Goal: Find specific page/section: Find specific page/section

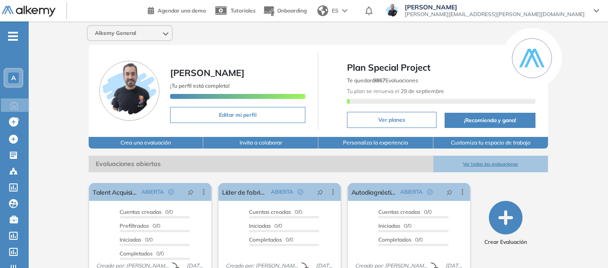
click at [16, 37] on icon "-" at bounding box center [13, 36] width 10 height 2
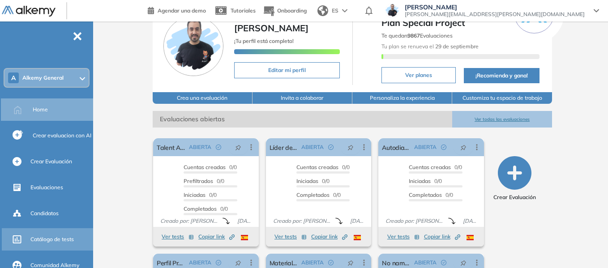
click at [51, 240] on span "Catálogo de tests" at bounding box center [51, 240] width 43 height 8
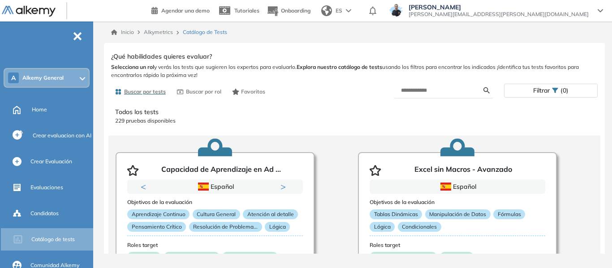
click at [80, 76] on div at bounding box center [82, 77] width 5 height 7
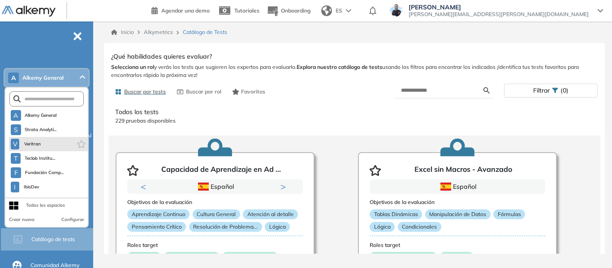
click at [45, 142] on li "V Veritran" at bounding box center [48, 144] width 79 height 14
click at [15, 143] on span "V" at bounding box center [15, 144] width 4 height 7
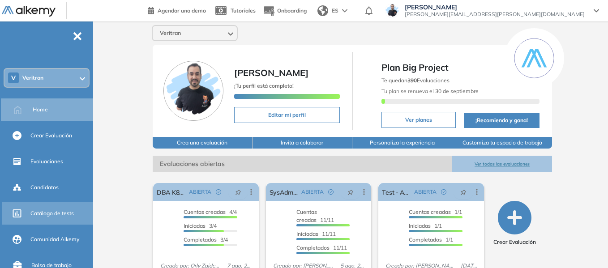
click at [56, 213] on span "Catálogo de tests" at bounding box center [51, 214] width 43 height 8
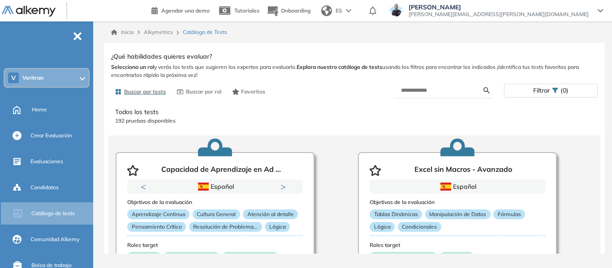
click at [81, 80] on icon at bounding box center [82, 79] width 5 height 4
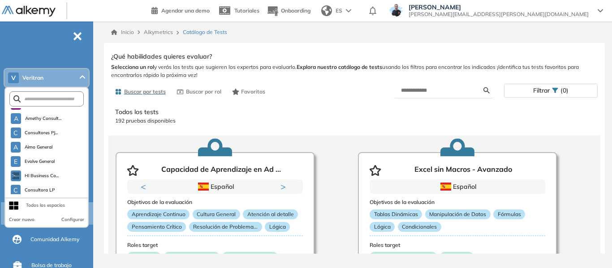
scroll to position [2495, 0]
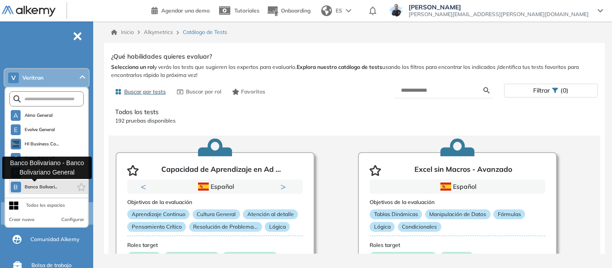
click at [47, 185] on span "Banco Bolivari..." at bounding box center [41, 187] width 33 height 7
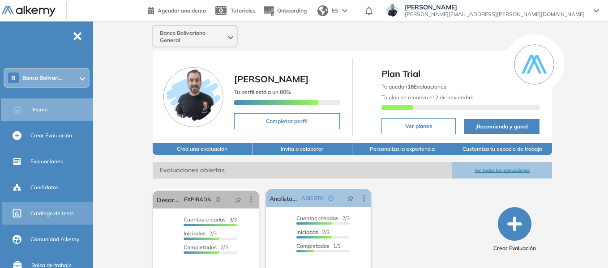
click at [42, 214] on span "Catálogo de tests" at bounding box center [51, 214] width 43 height 8
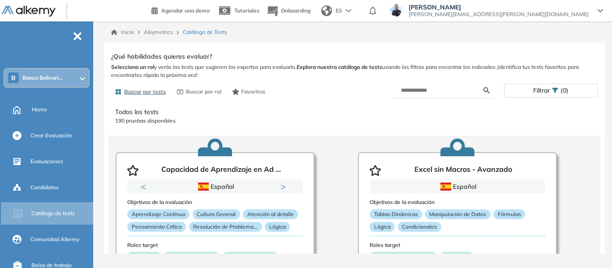
click at [540, 89] on span "Filtrar" at bounding box center [541, 90] width 17 height 13
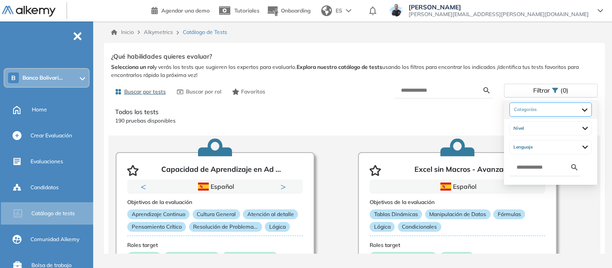
click at [536, 107] on div at bounding box center [550, 110] width 82 height 14
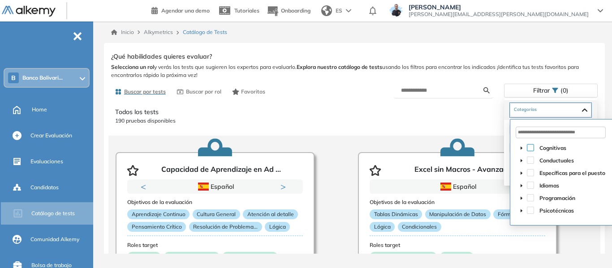
click at [528, 146] on span at bounding box center [530, 147] width 7 height 7
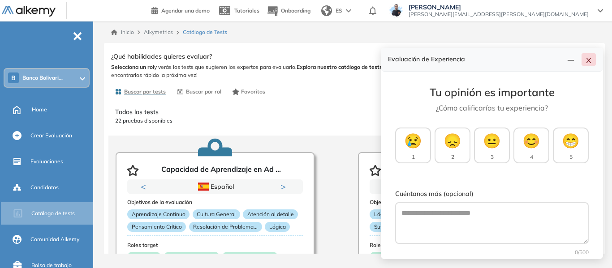
click at [588, 63] on icon "close" at bounding box center [588, 60] width 7 height 7
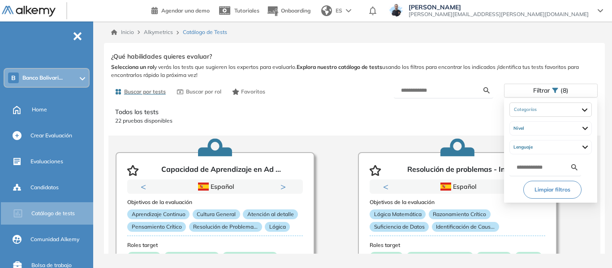
click at [548, 88] on span "Filtrar" at bounding box center [541, 90] width 17 height 13
click at [546, 197] on button "Limpiar filtros" at bounding box center [552, 190] width 58 height 18
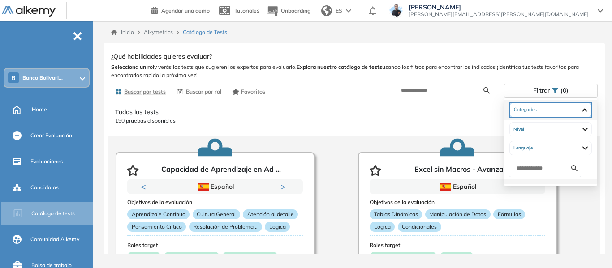
click at [535, 107] on div "Cognitivas Atención y Concentración Capacidad de Pensamiento Gestión de tiempos…" at bounding box center [550, 110] width 81 height 14
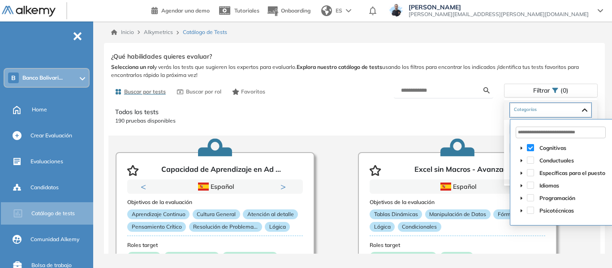
click at [530, 149] on span at bounding box center [530, 147] width 7 height 7
click at [531, 160] on span at bounding box center [530, 160] width 7 height 7
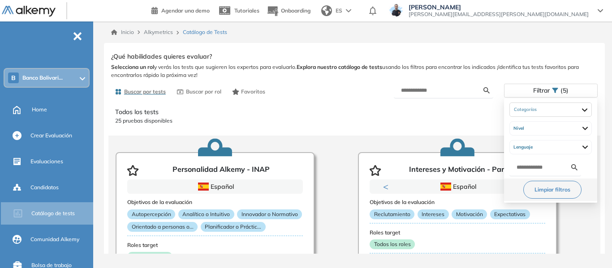
click at [544, 94] on span "Filtrar" at bounding box center [541, 90] width 17 height 13
click at [559, 189] on button "Limpiar filtros" at bounding box center [552, 190] width 58 height 18
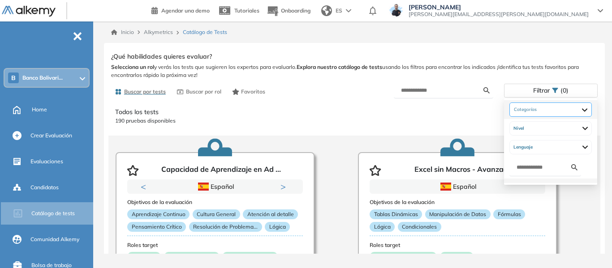
click at [541, 109] on div "Conductuales Ética y valores Habilidades Sociales Liderazgo Personalidad" at bounding box center [550, 110] width 82 height 14
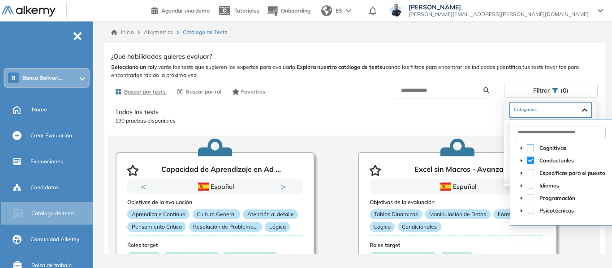
click at [530, 146] on span at bounding box center [530, 147] width 7 height 7
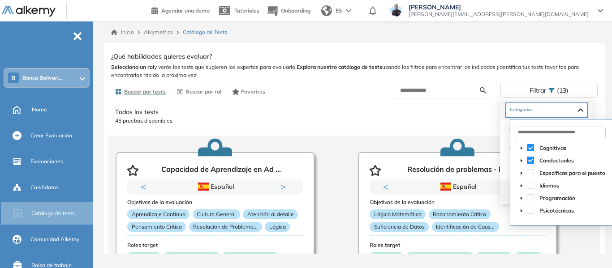
click at [530, 159] on span at bounding box center [530, 160] width 7 height 7
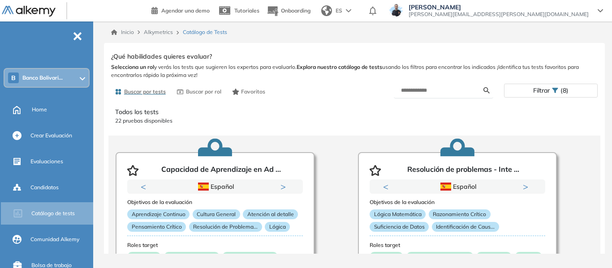
click at [413, 126] on div "Todos los tests 22 pruebas disponibles" at bounding box center [354, 116] width 478 height 25
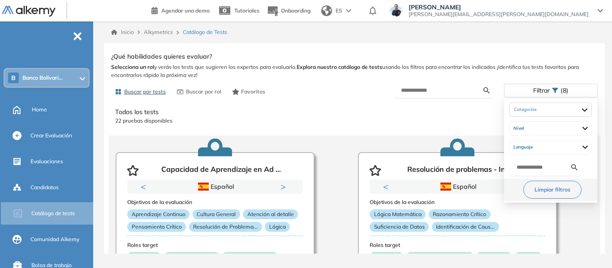
click at [560, 92] on div "Filtrar (8)" at bounding box center [550, 90] width 93 height 13
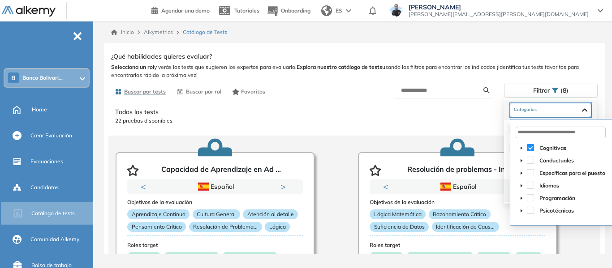
click at [538, 111] on div "Cognitivas Atención y Concentración Capacidad de Pensamiento Gestión de tiempos…" at bounding box center [550, 110] width 81 height 14
click at [533, 172] on span at bounding box center [530, 172] width 7 height 7
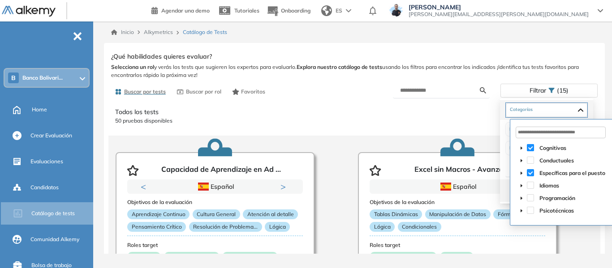
click at [531, 146] on span at bounding box center [530, 147] width 7 height 7
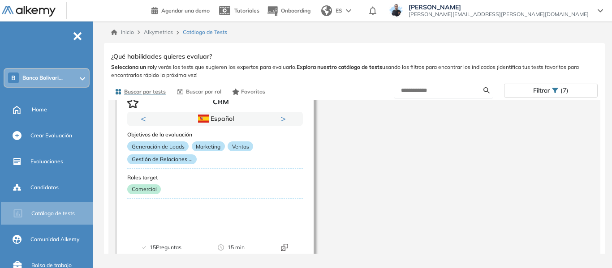
scroll to position [1492, 0]
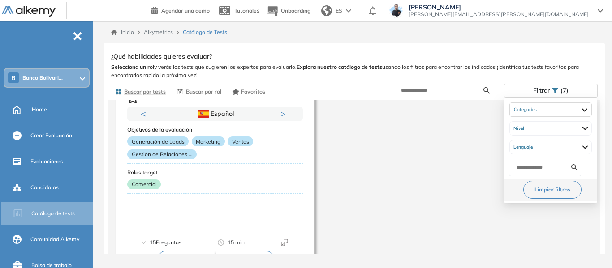
click at [542, 94] on span "Filtrar" at bounding box center [541, 90] width 17 height 13
click at [544, 107] on div "Específicas para el puesto Administrativo y Gestión, Contable o Financiero Aten…" at bounding box center [550, 110] width 81 height 14
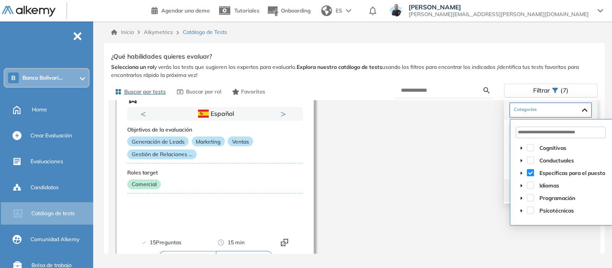
click at [532, 171] on span at bounding box center [530, 172] width 7 height 7
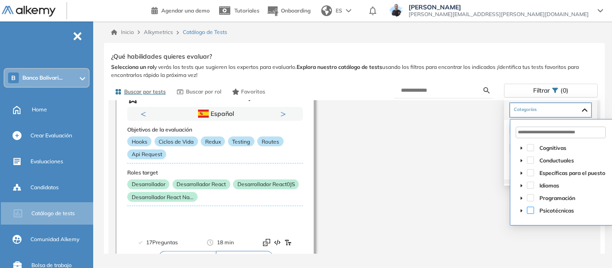
click at [530, 209] on span at bounding box center [530, 210] width 7 height 7
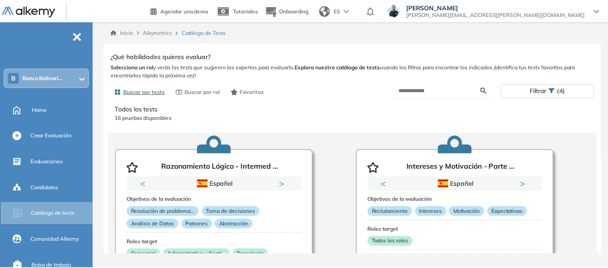
scroll to position [0, 0]
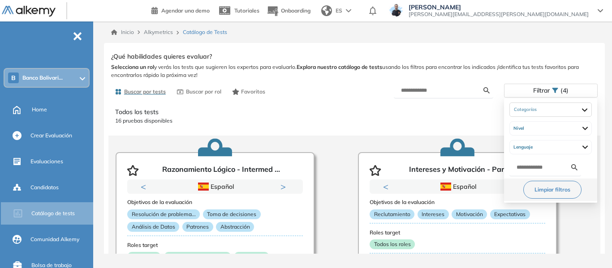
click at [538, 91] on span "Filtrar" at bounding box center [541, 90] width 17 height 13
click at [591, 112] on div "Psicotécnicas Cuestionarios Neurológicos Proyectivas" at bounding box center [550, 110] width 81 height 14
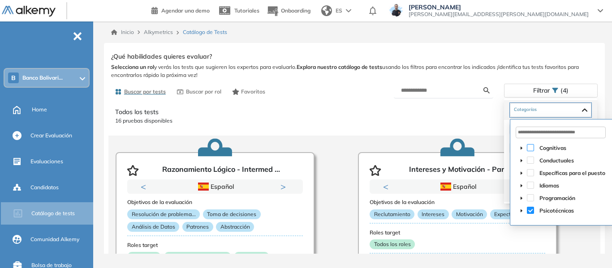
click at [531, 145] on span at bounding box center [530, 147] width 7 height 7
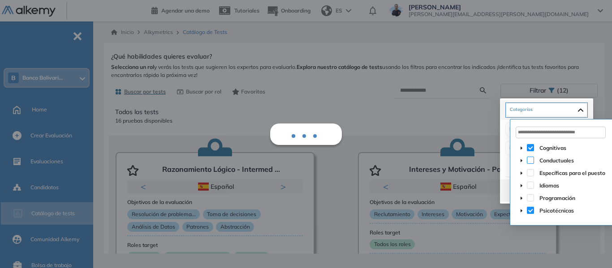
click at [530, 160] on span at bounding box center [530, 160] width 7 height 7
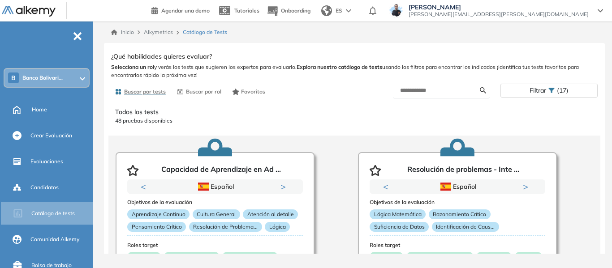
click at [54, 81] on span "Banco Bolivari..." at bounding box center [42, 77] width 40 height 7
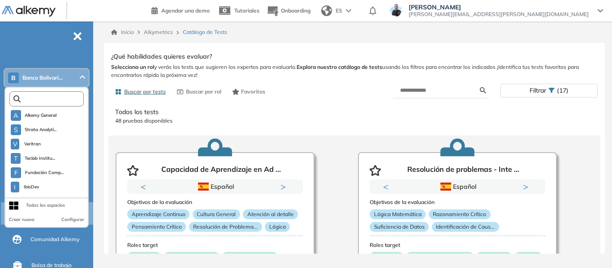
click at [54, 97] on input "text" at bounding box center [49, 99] width 56 height 7
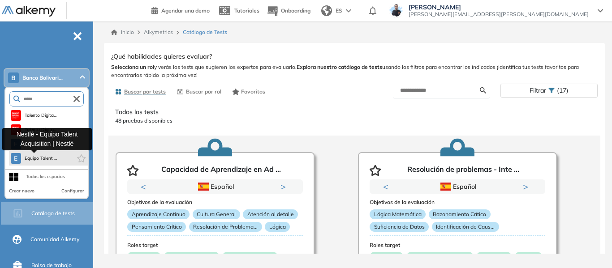
type input "*****"
click at [49, 160] on span "Equipo Talent ..." at bounding box center [41, 158] width 33 height 7
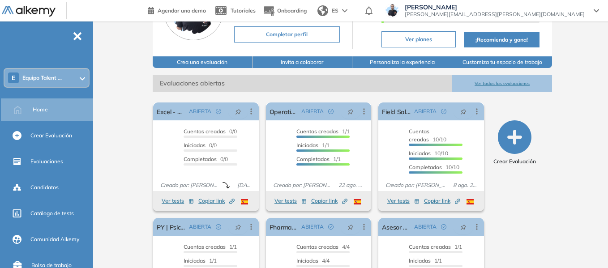
scroll to position [90, 0]
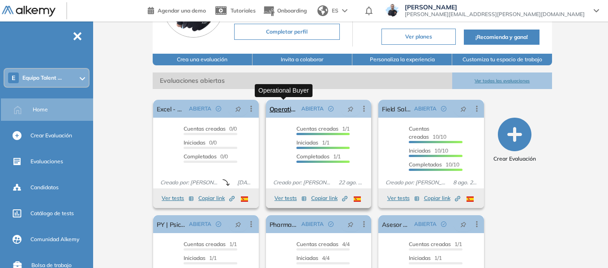
click at [279, 114] on link "Operational Buyer" at bounding box center [284, 109] width 29 height 18
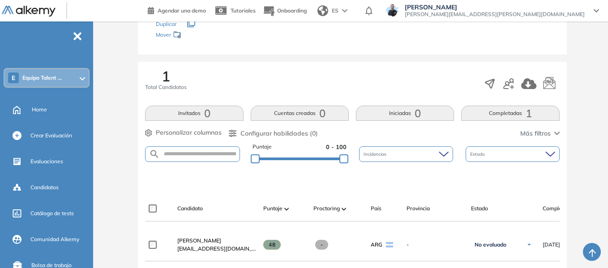
scroll to position [202, 0]
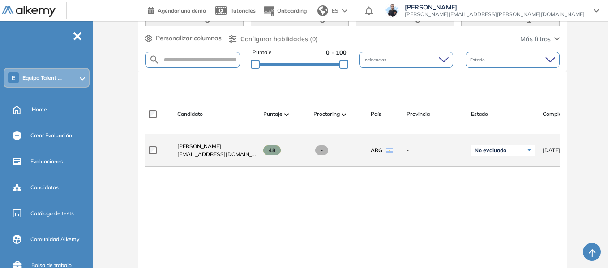
click at [210, 146] on span "[PERSON_NAME]" at bounding box center [199, 146] width 44 height 7
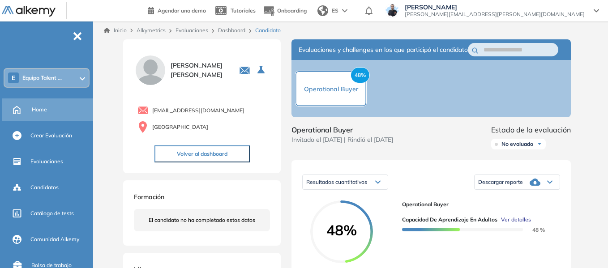
click at [45, 107] on span "Home" at bounding box center [39, 110] width 15 height 8
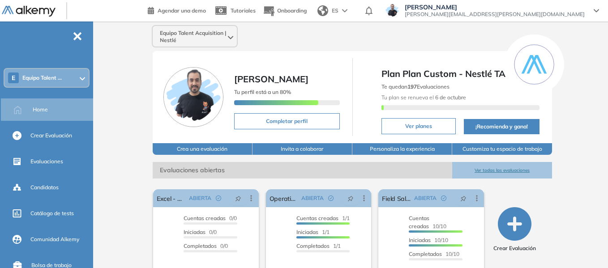
click at [42, 77] on span "Equipo Talent ..." at bounding box center [41, 77] width 39 height 7
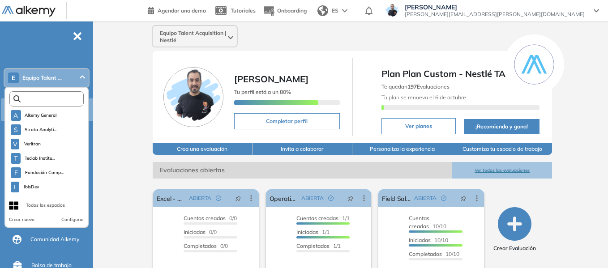
click at [47, 97] on input "text" at bounding box center [49, 99] width 56 height 7
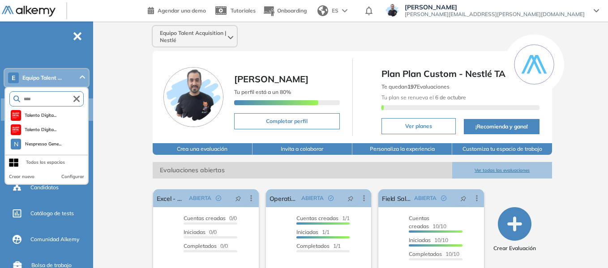
type input "****"
drag, startPoint x: 75, startPoint y: 97, endPoint x: 84, endPoint y: 85, distance: 15.0
click at [75, 97] on icon "button" at bounding box center [76, 99] width 6 height 6
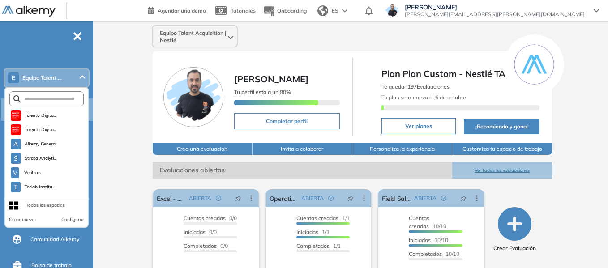
click at [82, 77] on icon at bounding box center [82, 78] width 5 height 4
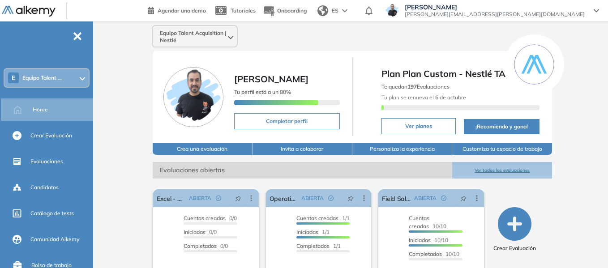
click at [53, 80] on span "Equipo Talent ..." at bounding box center [41, 77] width 39 height 7
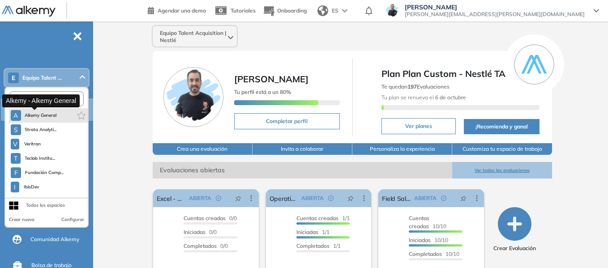
click at [39, 112] on span "Alkemy General" at bounding box center [41, 115] width 32 height 7
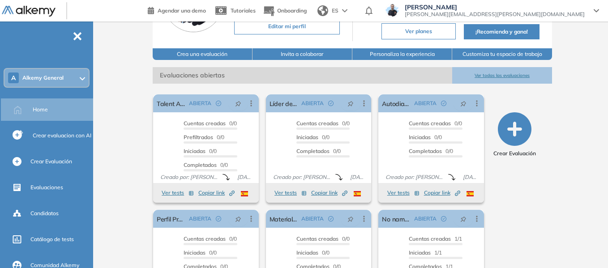
scroll to position [90, 0]
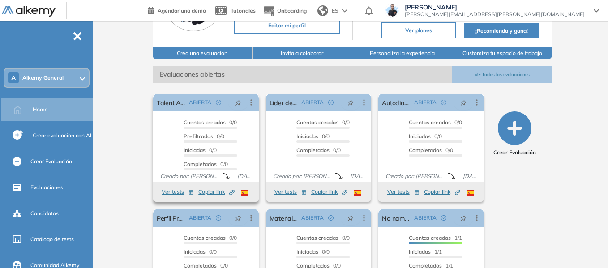
click at [176, 194] on button "Ver tests" at bounding box center [178, 192] width 32 height 11
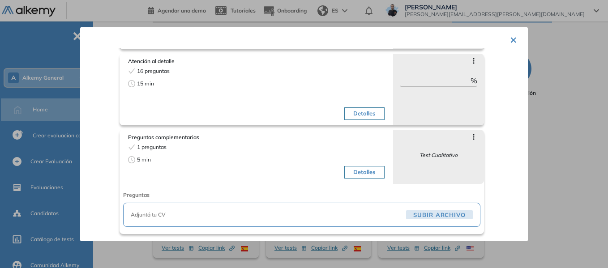
scroll to position [150, 0]
click at [510, 39] on button "×" at bounding box center [513, 38] width 7 height 17
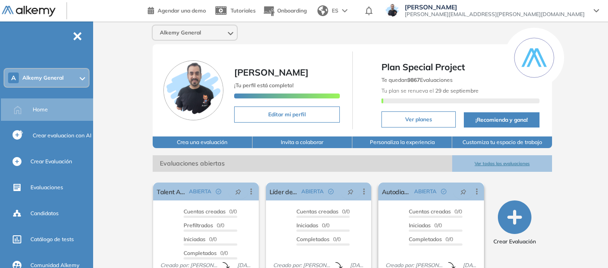
scroll to position [0, 0]
